Goal: Transaction & Acquisition: Download file/media

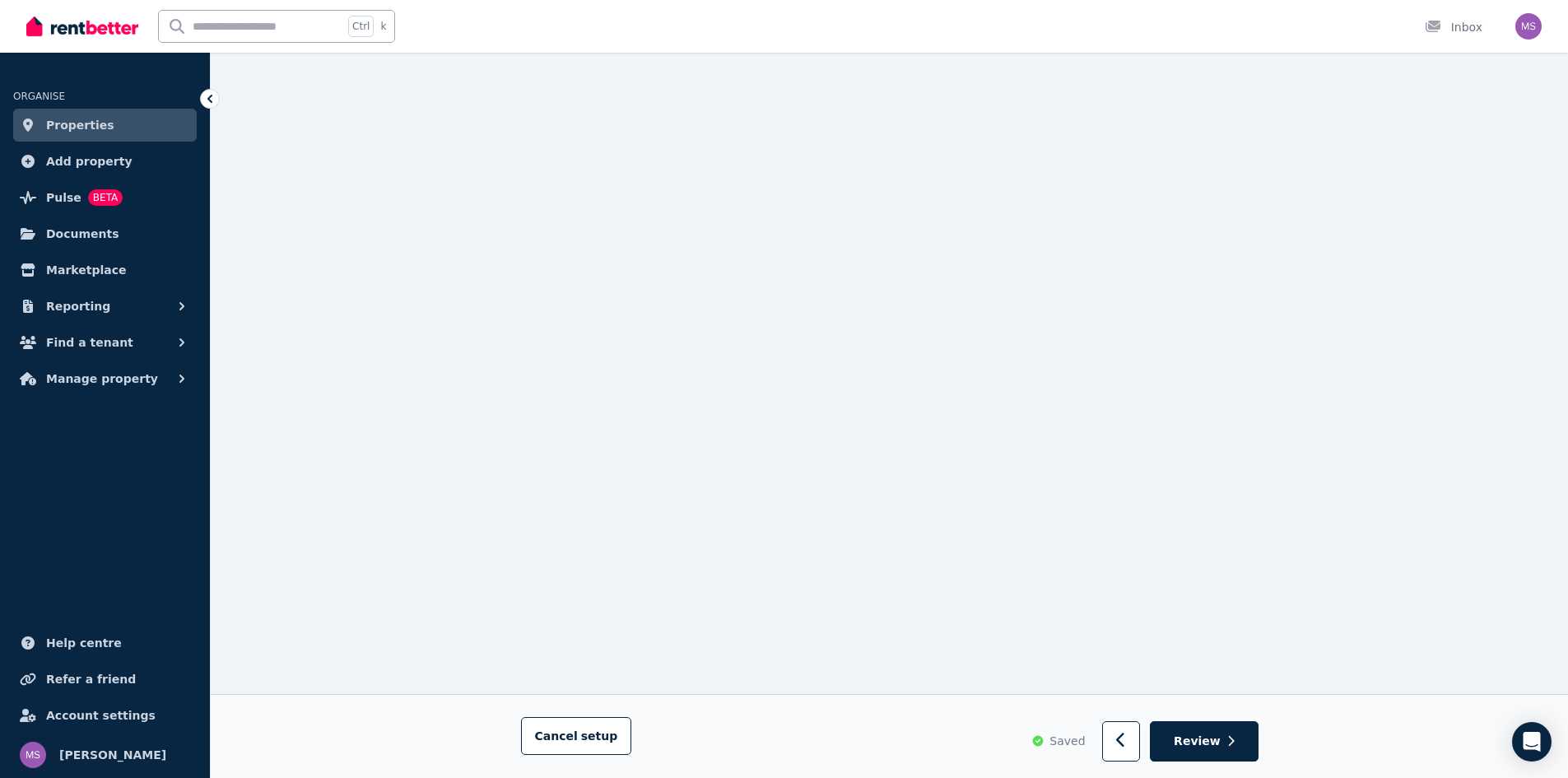
scroll to position [692, 0]
click at [1112, 742] on button "button" at bounding box center [1121, 742] width 39 height 40
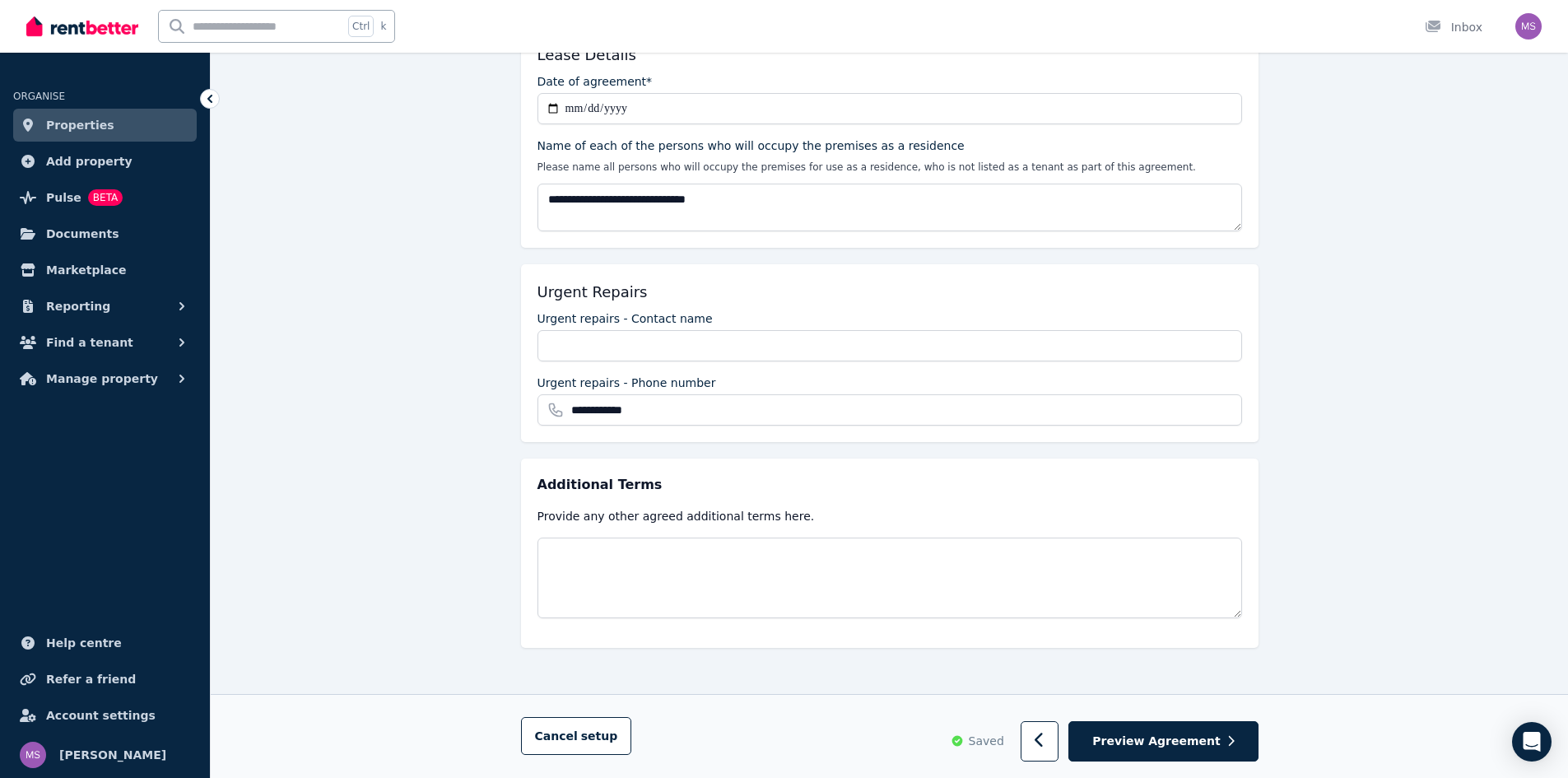
scroll to position [0, 0]
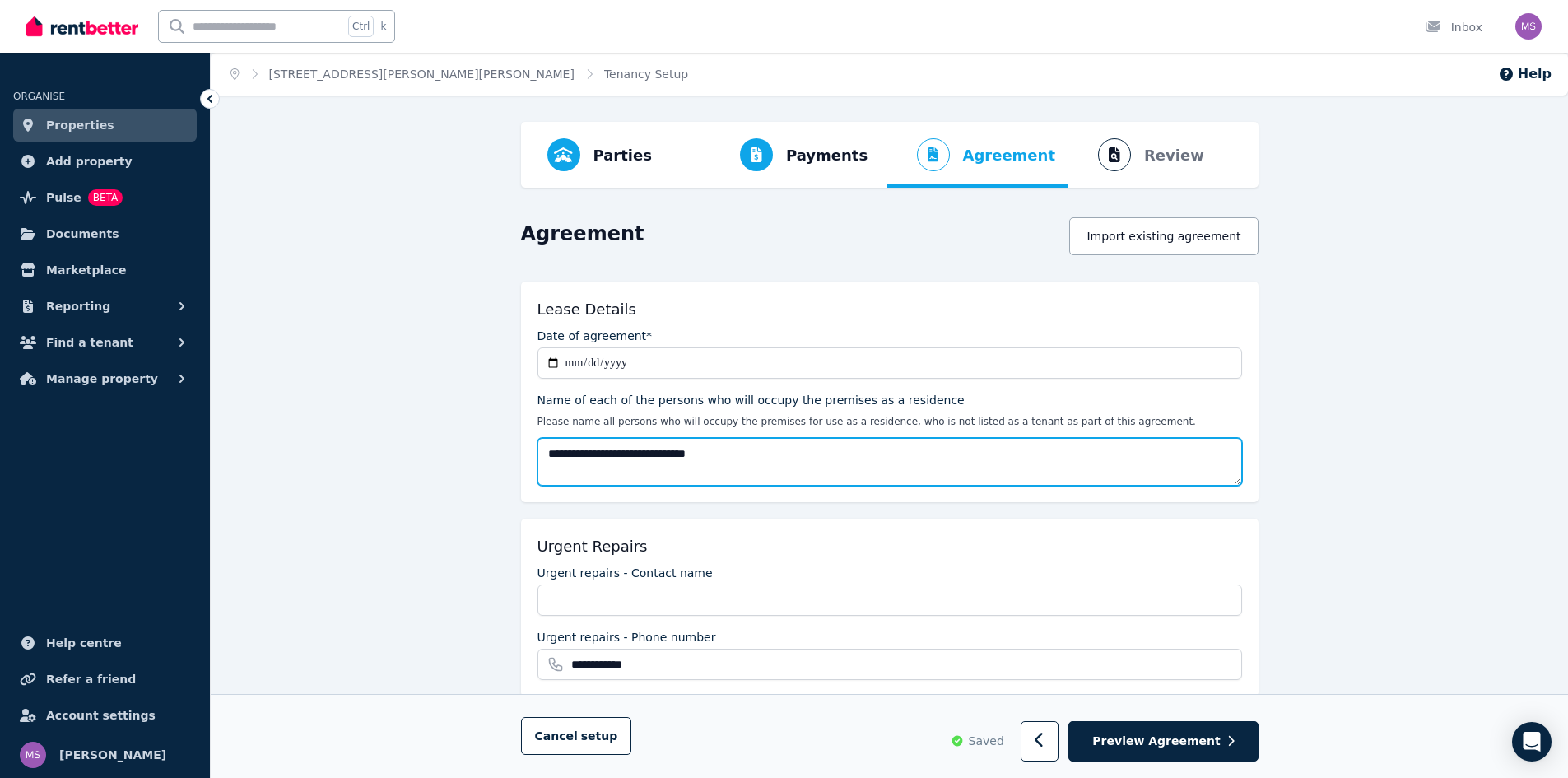
click at [630, 449] on textarea "**********" at bounding box center [889, 462] width 704 height 48
click at [722, 454] on textarea "**********" at bounding box center [889, 462] width 704 height 48
paste textarea "**********"
type textarea "**********"
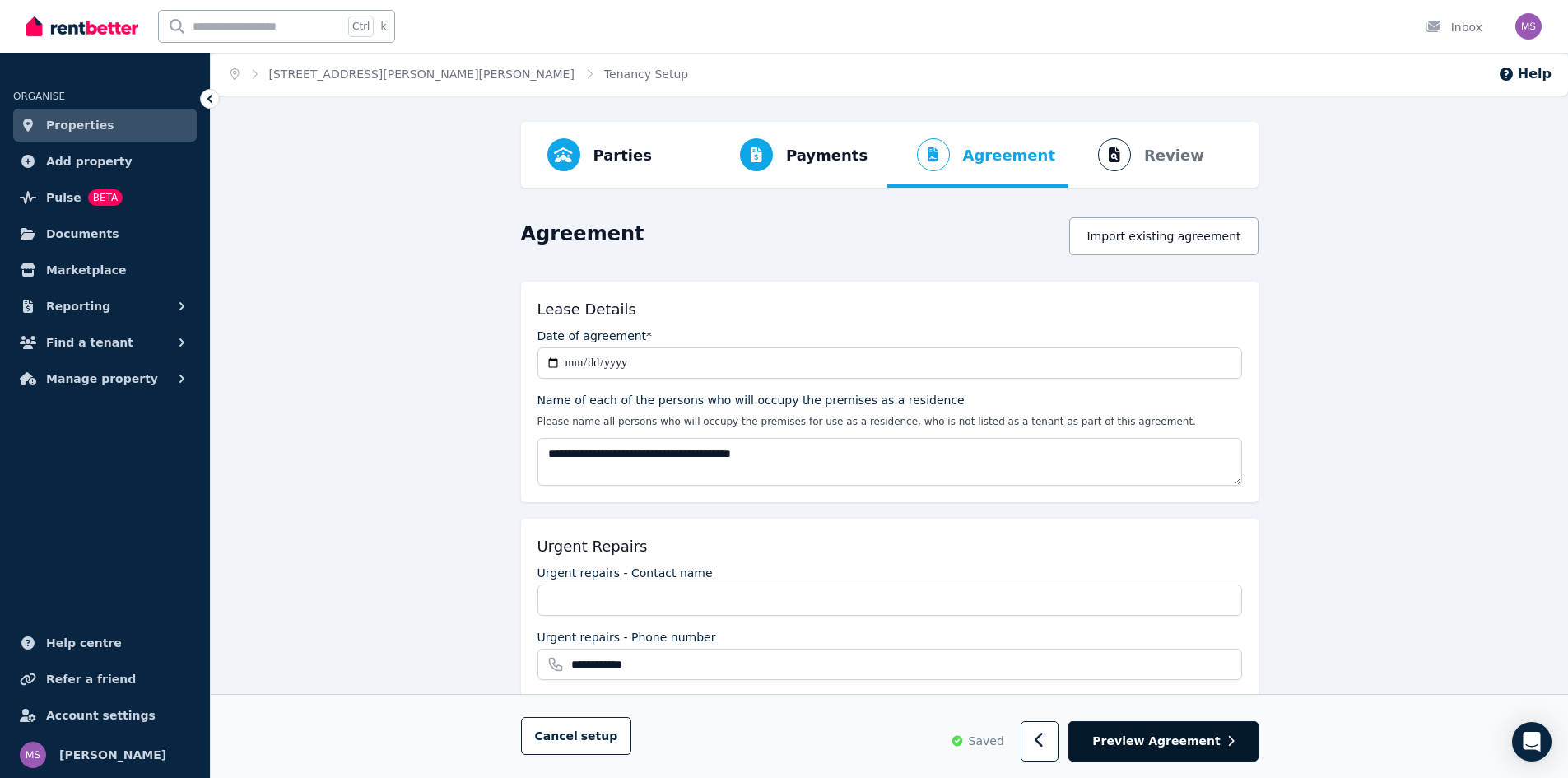
click at [1178, 748] on span "Preview Agreement" at bounding box center [1156, 741] width 128 height 16
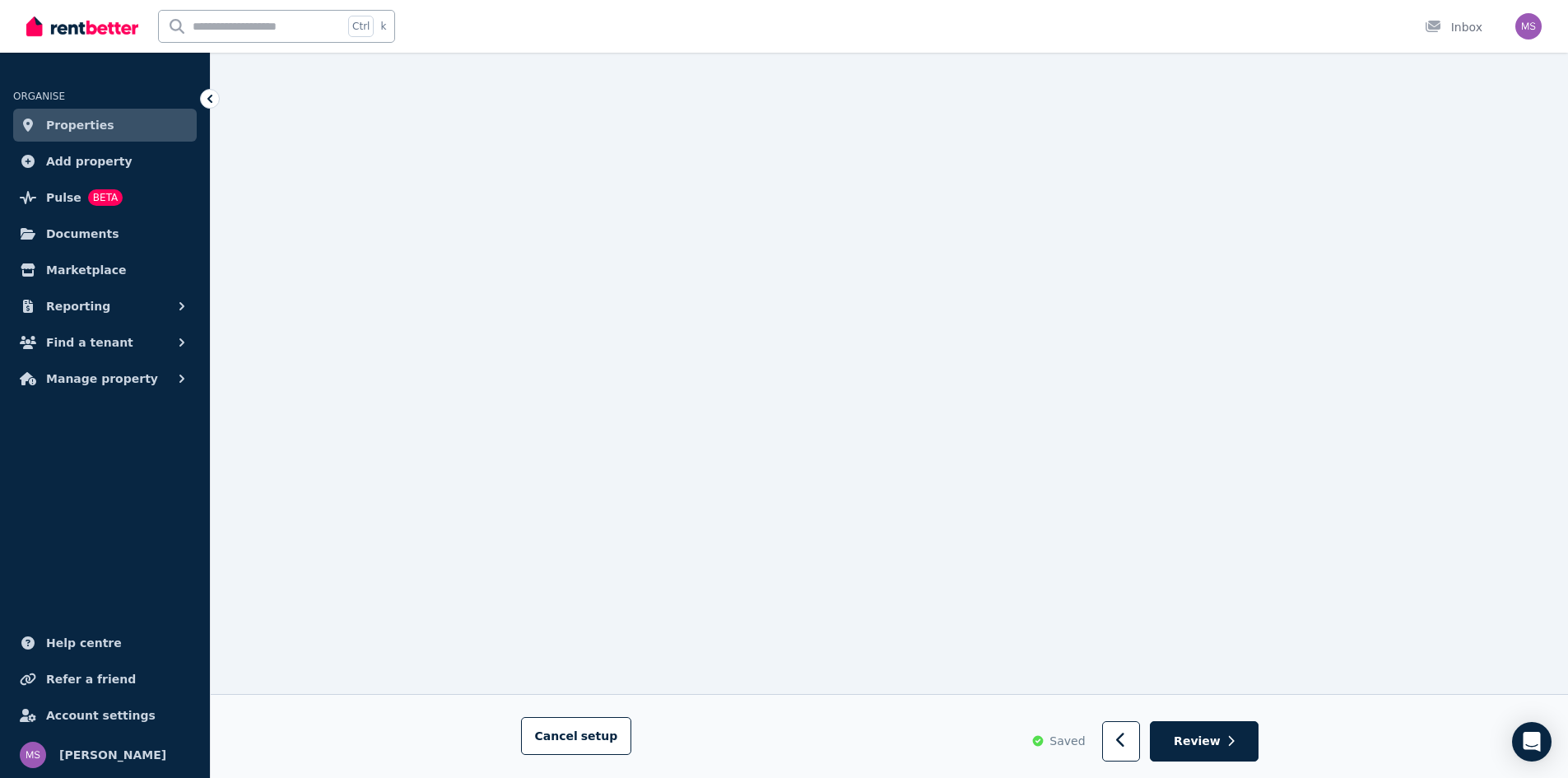
scroll to position [254, 0]
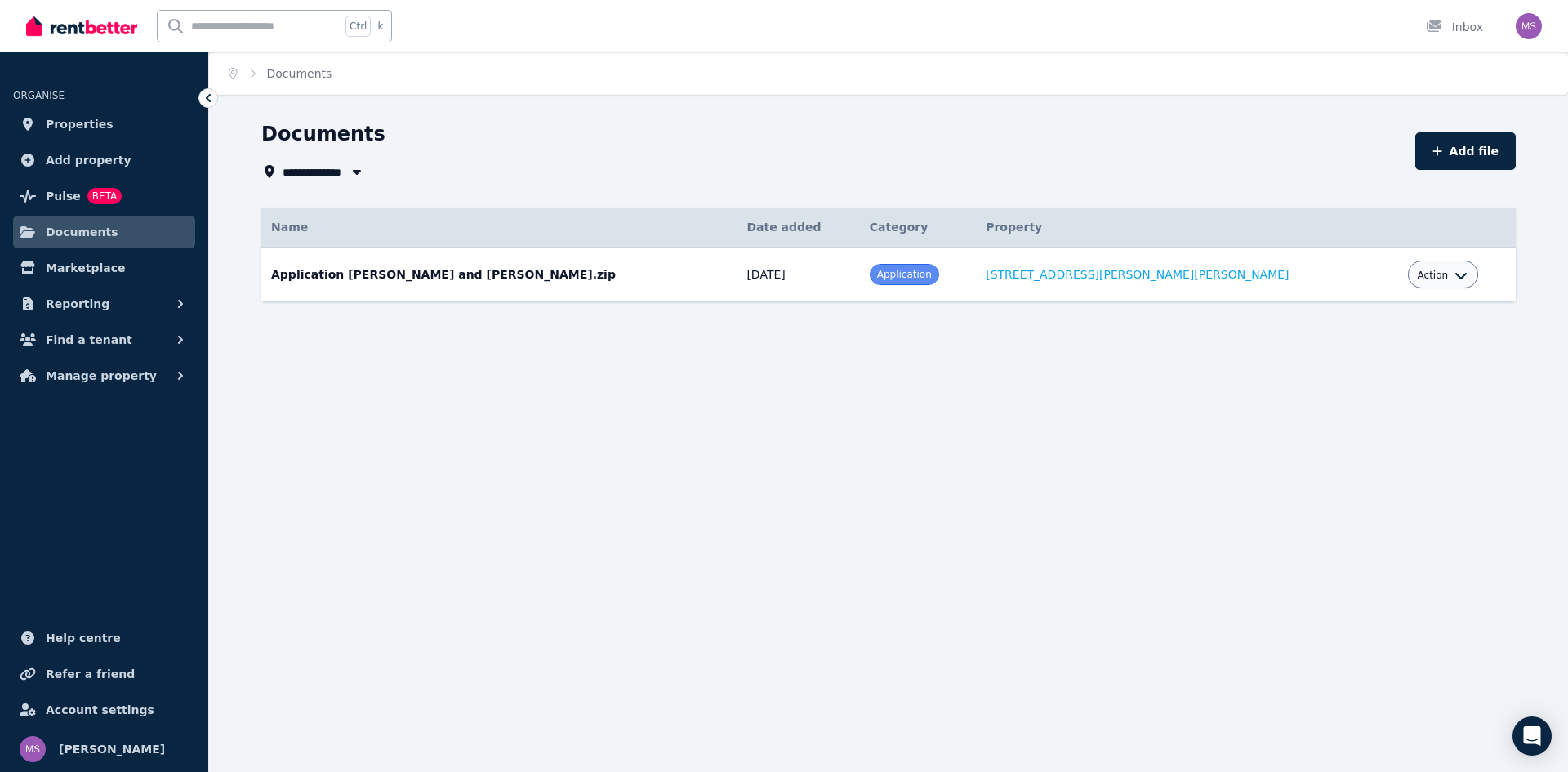
click at [620, 288] on td "Application [PERSON_NAME] and [PERSON_NAME].zip Date added: [DATE] Category: Ap…" at bounding box center [499, 275] width 476 height 55
click at [483, 264] on td "Application [PERSON_NAME] and [PERSON_NAME].zip Date added: [DATE] Category: Ap…" at bounding box center [499, 275] width 476 height 55
click at [493, 276] on td "Application [PERSON_NAME] and [PERSON_NAME].zip Date added: [DATE] Category: Ap…" at bounding box center [499, 275] width 476 height 55
click at [1188, 274] on link "[STREET_ADDRESS][PERSON_NAME][PERSON_NAME]" at bounding box center [1138, 275] width 303 height 13
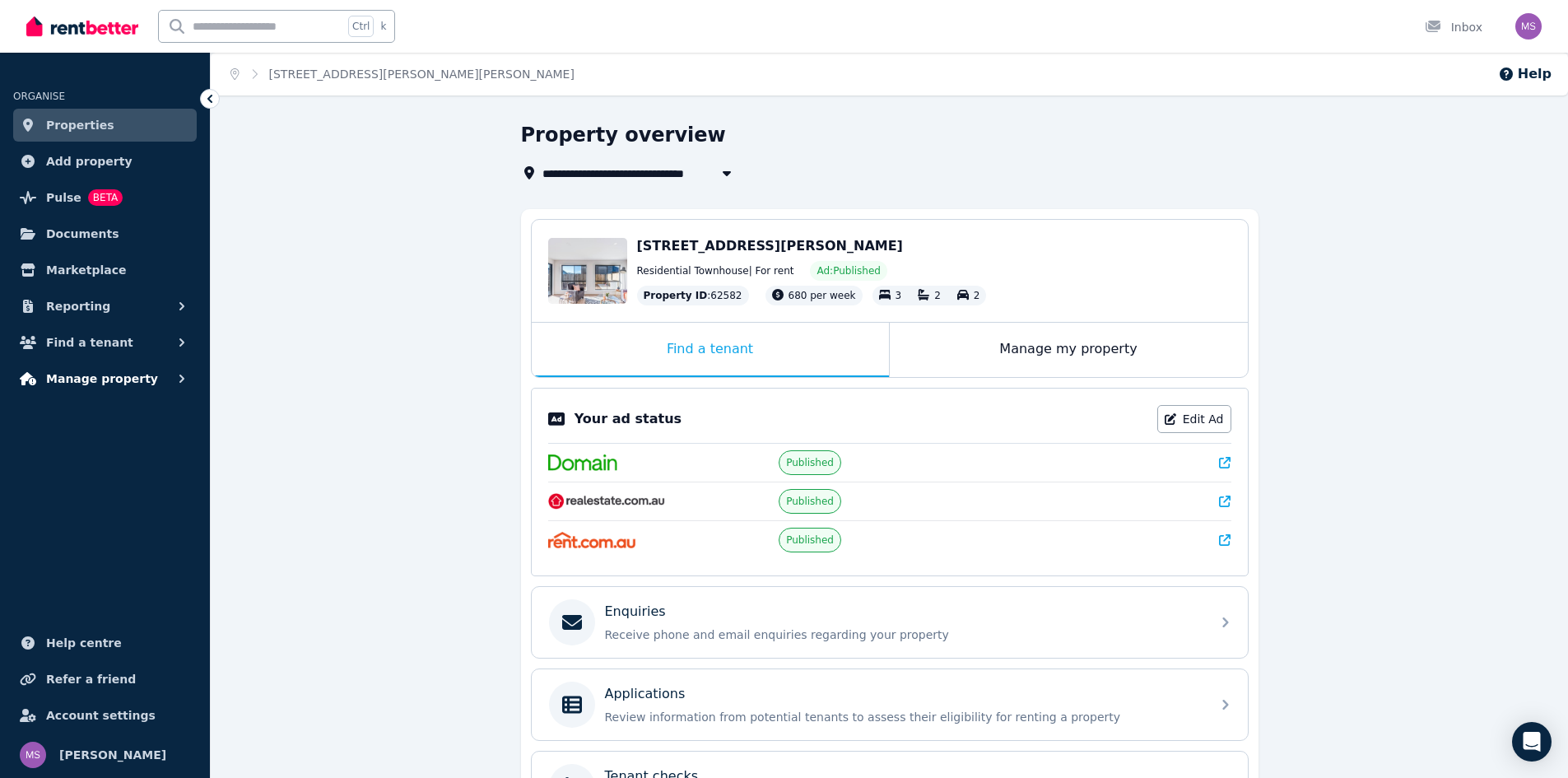
click at [180, 384] on icon "button" at bounding box center [181, 378] width 16 height 16
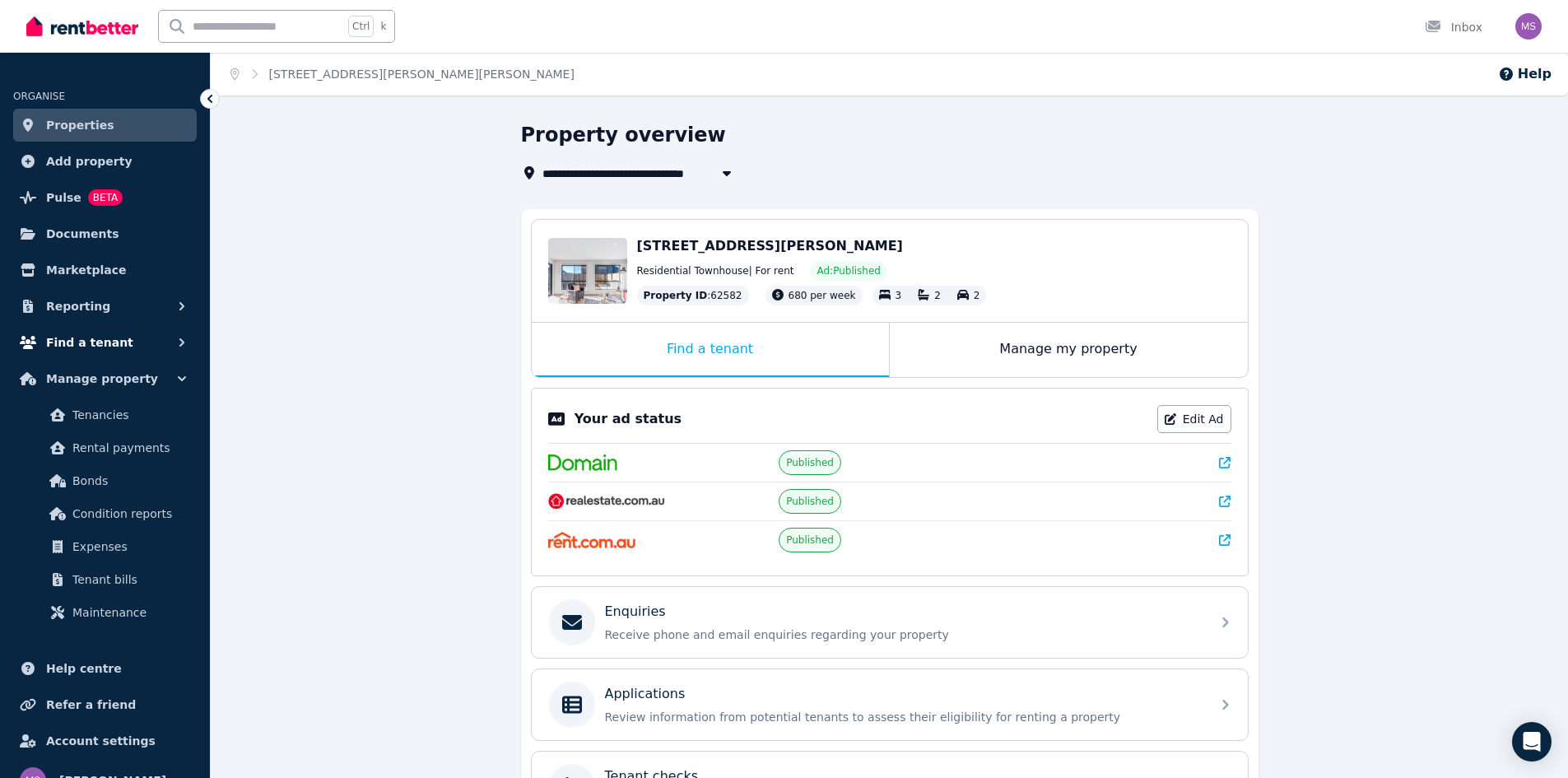
click at [180, 339] on icon "button" at bounding box center [181, 342] width 5 height 9
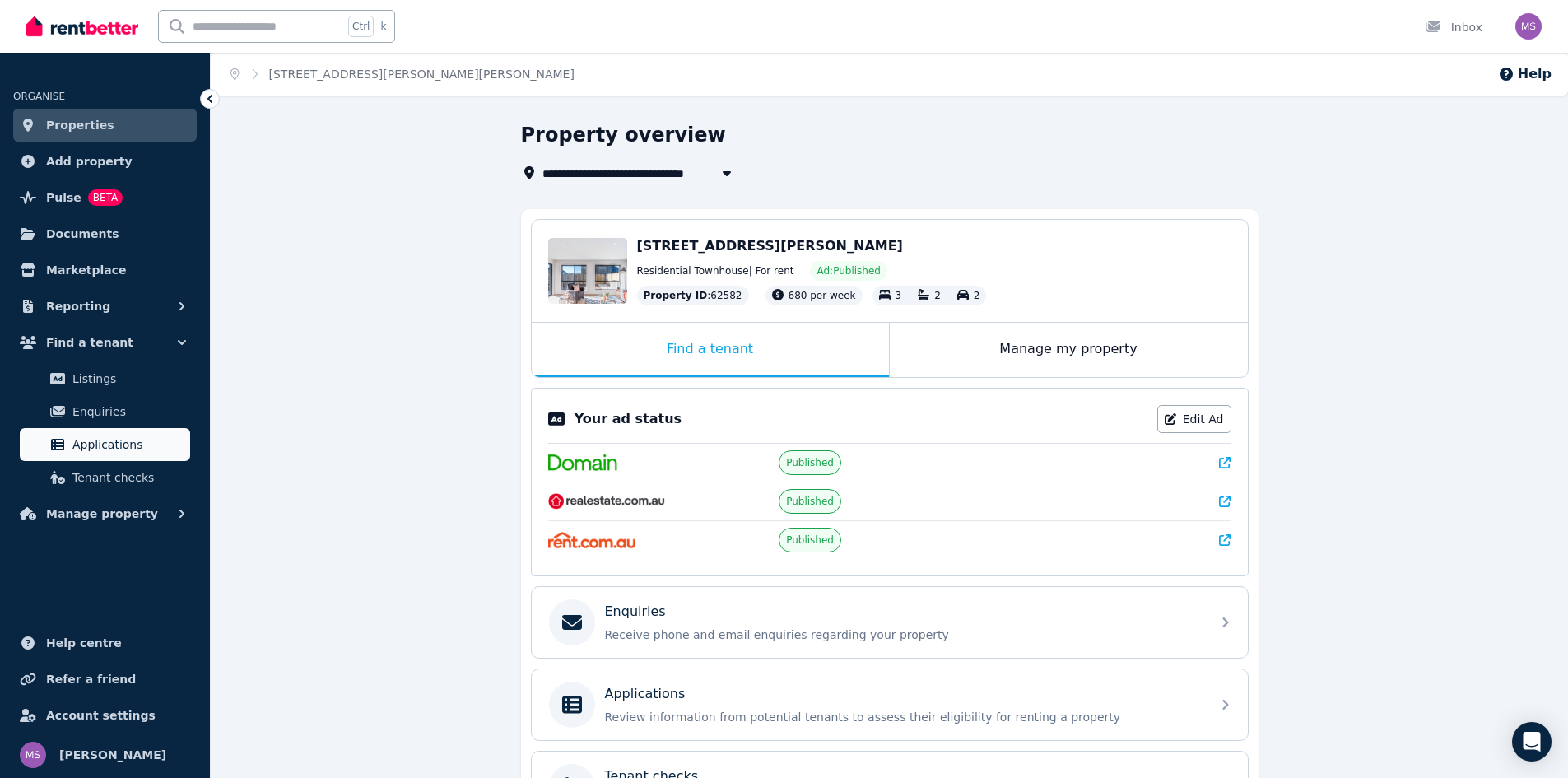
click at [126, 441] on span "Applications" at bounding box center [128, 444] width 111 height 20
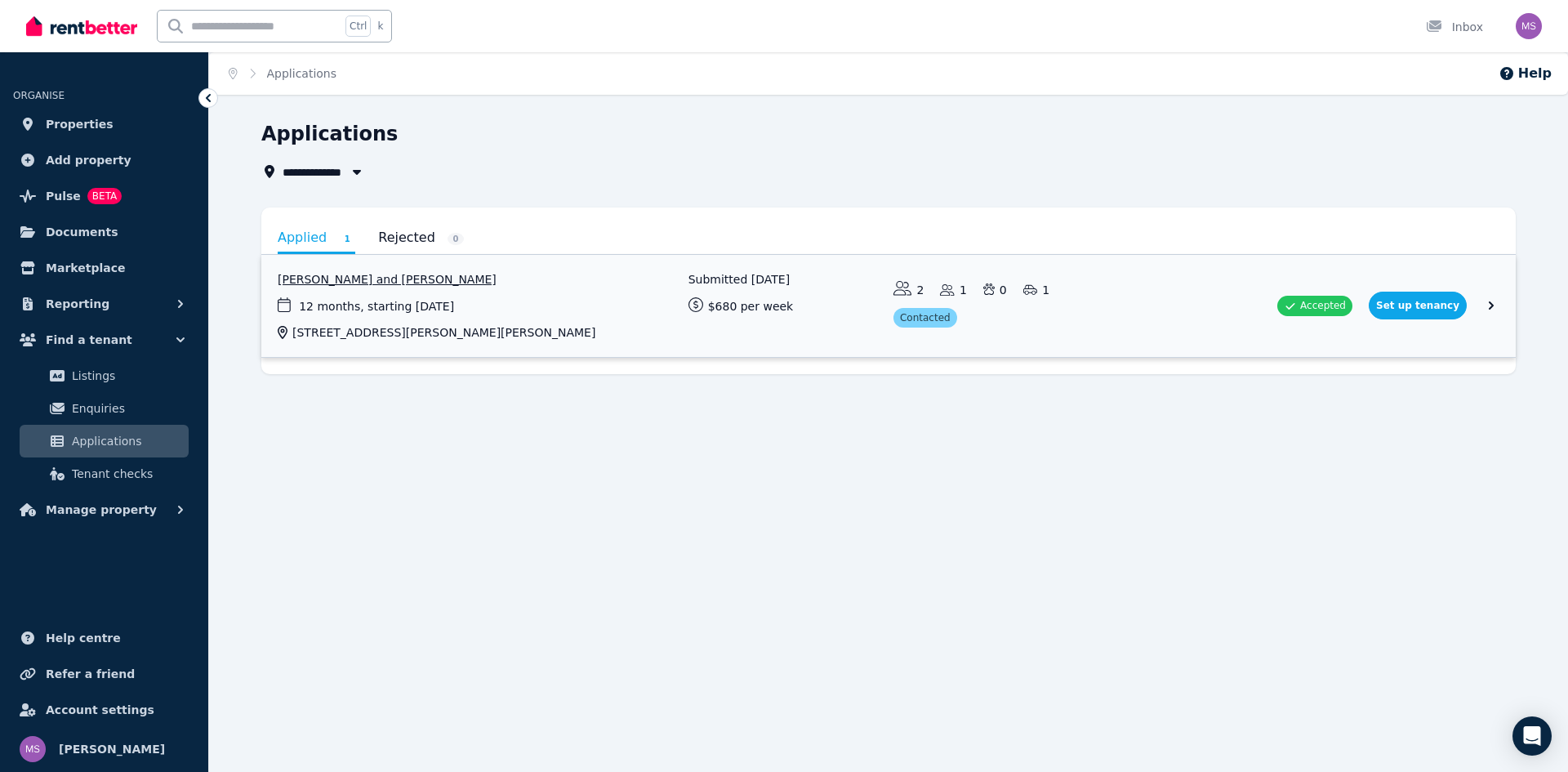
click at [642, 323] on link "View application: Asif Ahmed and Maliha Rahman Moly" at bounding box center [889, 306] width 1254 height 102
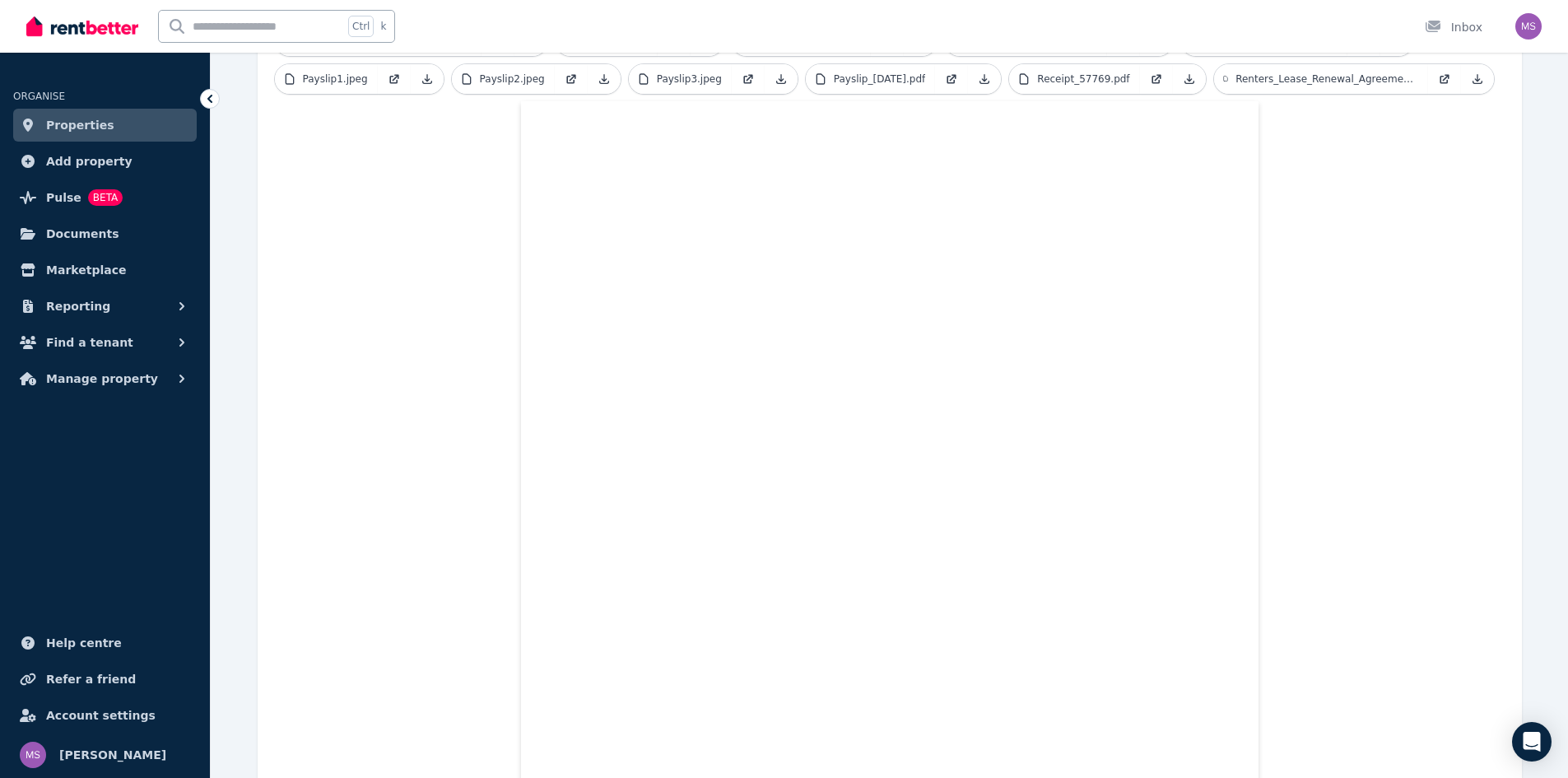
scroll to position [641, 0]
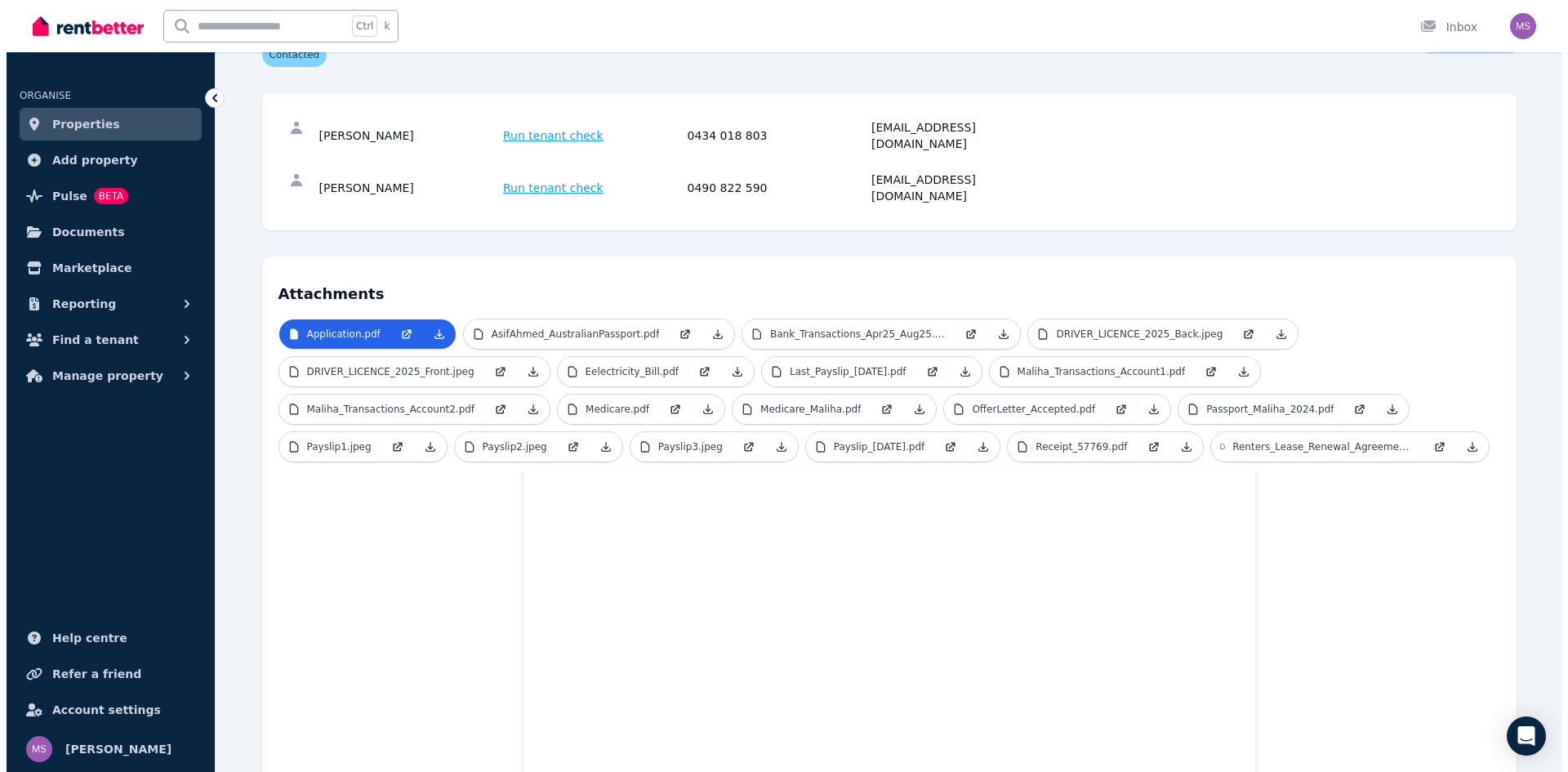
scroll to position [0, 0]
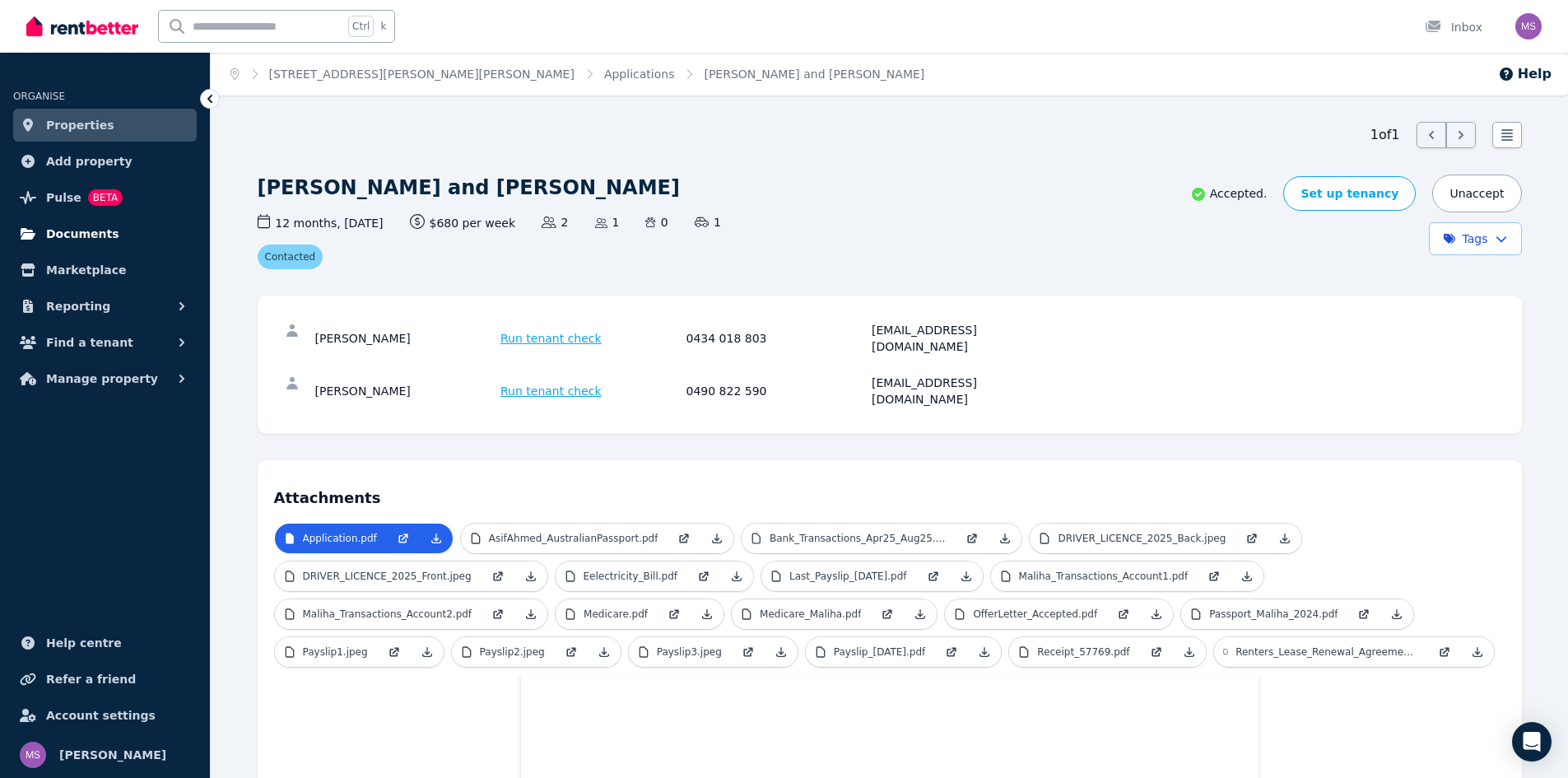
click at [94, 240] on span "Documents" at bounding box center [82, 234] width 73 height 20
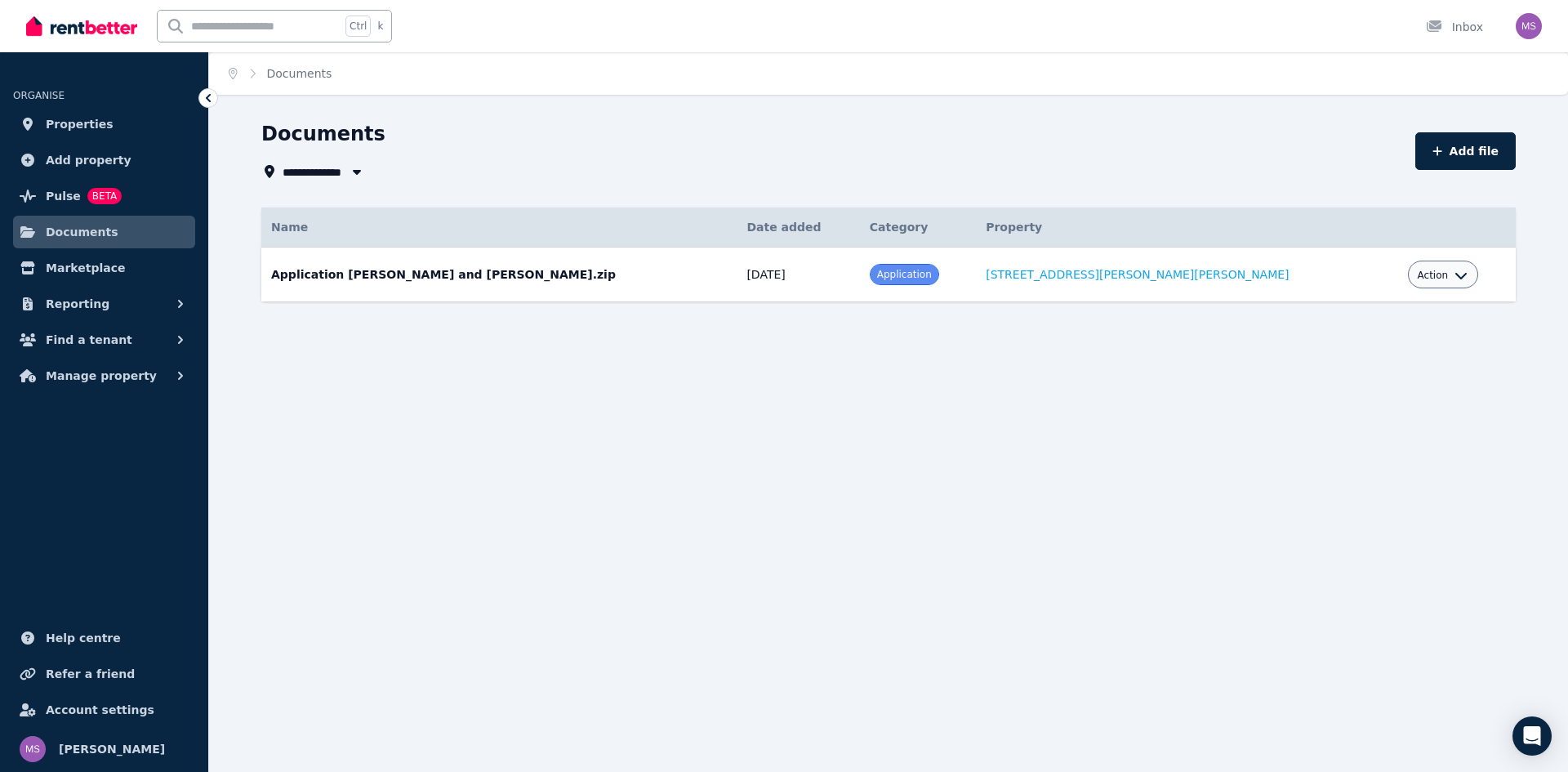
click at [620, 280] on td "Application [PERSON_NAME] and [PERSON_NAME].zip Date added: [DATE] Category: Ap…" at bounding box center [499, 275] width 476 height 55
click at [1418, 279] on span "Action" at bounding box center [1433, 276] width 31 height 13
click at [1365, 374] on link "Download" at bounding box center [1393, 370] width 157 height 29
